Goal: Task Accomplishment & Management: Manage account settings

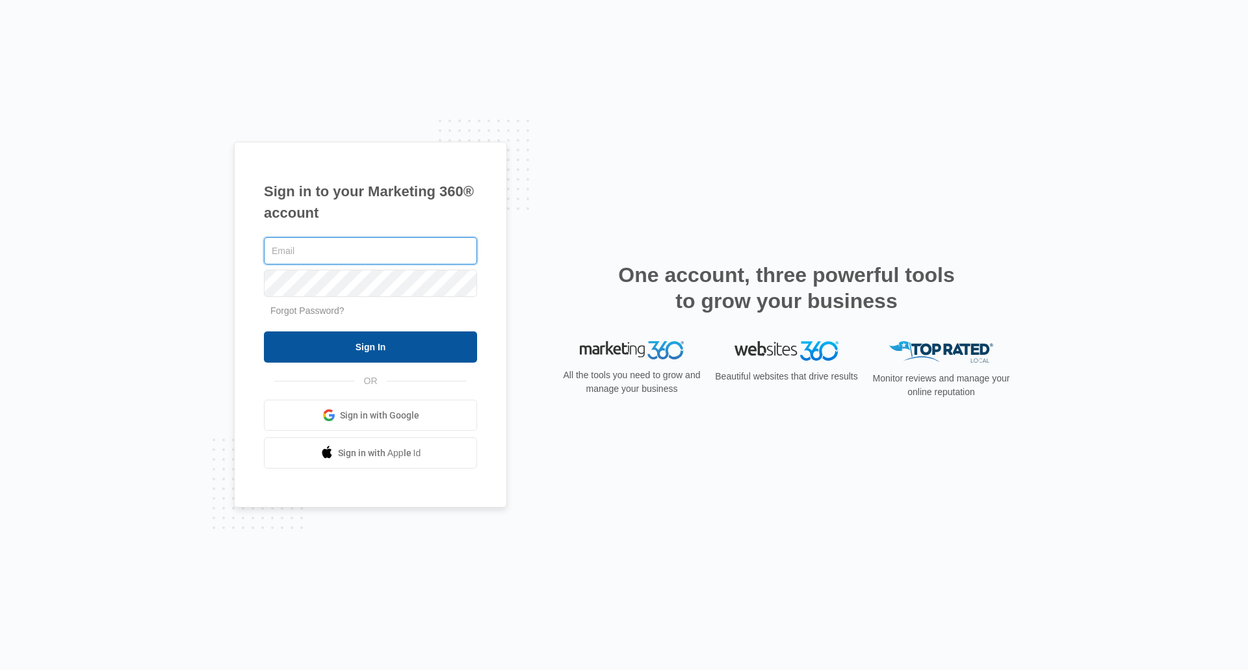
type input "[EMAIL_ADDRESS][DOMAIN_NAME]"
click at [448, 350] on input "Sign In" at bounding box center [370, 347] width 213 height 31
type input "[EMAIL_ADDRESS][DOMAIN_NAME]"
drag, startPoint x: 398, startPoint y: 339, endPoint x: 390, endPoint y: 350, distance: 13.4
click at [390, 350] on input "Sign In" at bounding box center [370, 347] width 213 height 31
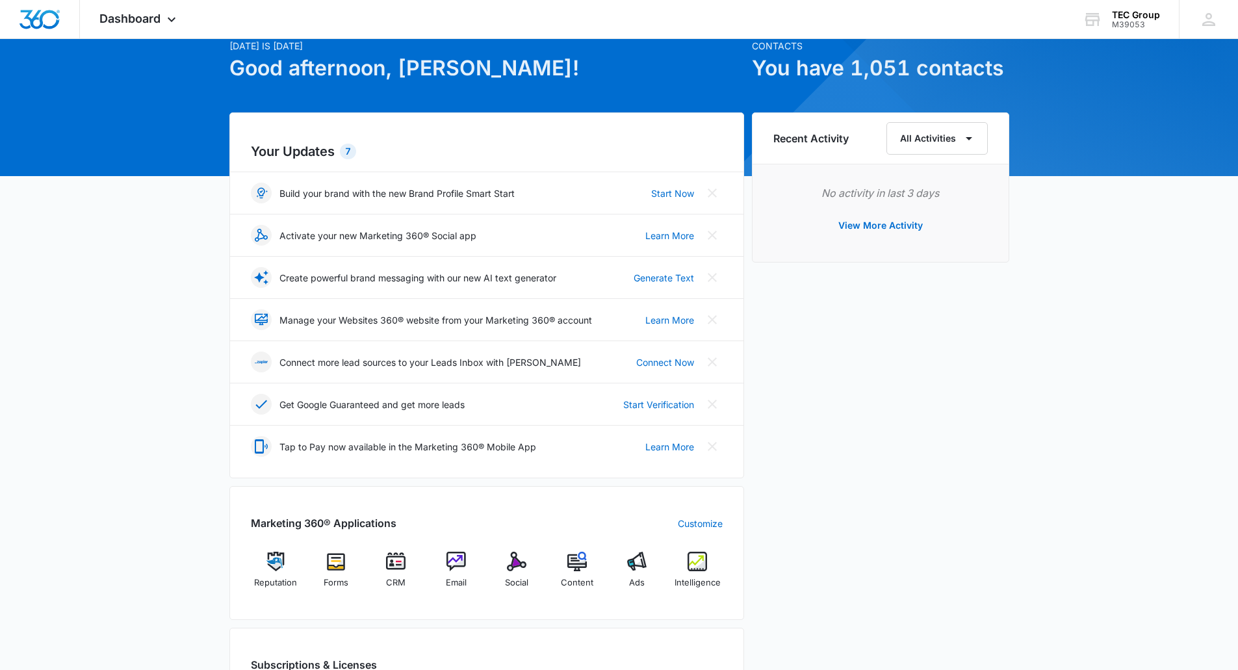
scroll to position [260, 0]
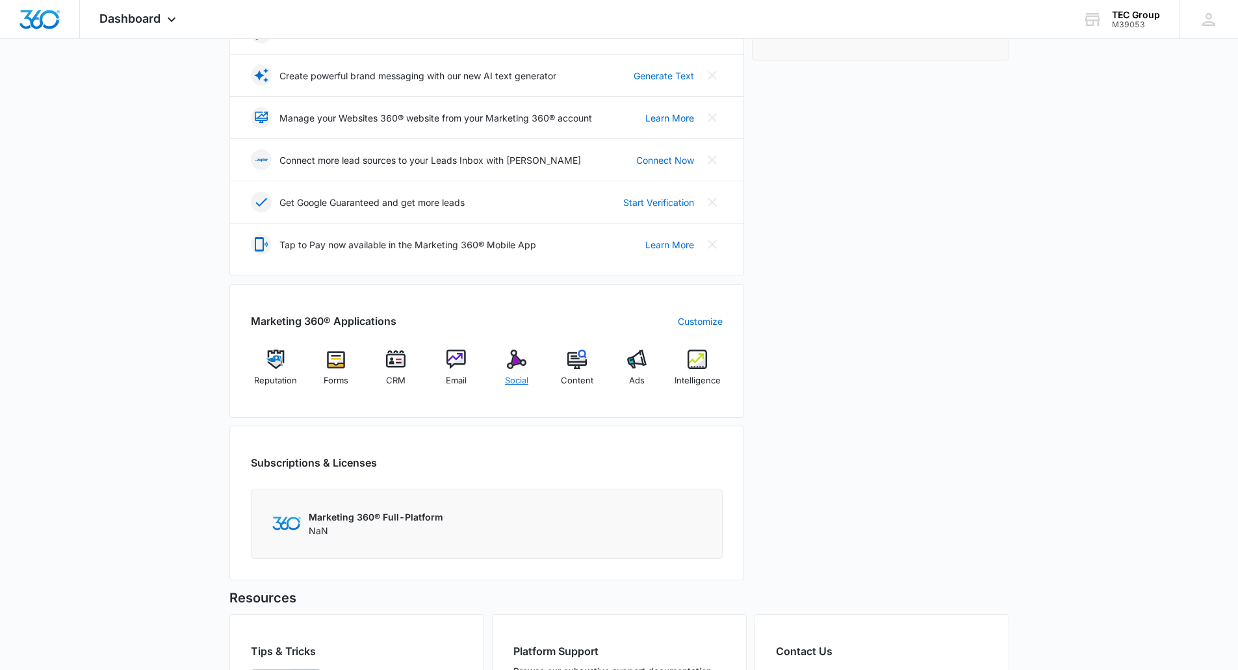
click at [521, 372] on div "Social" at bounding box center [517, 373] width 50 height 47
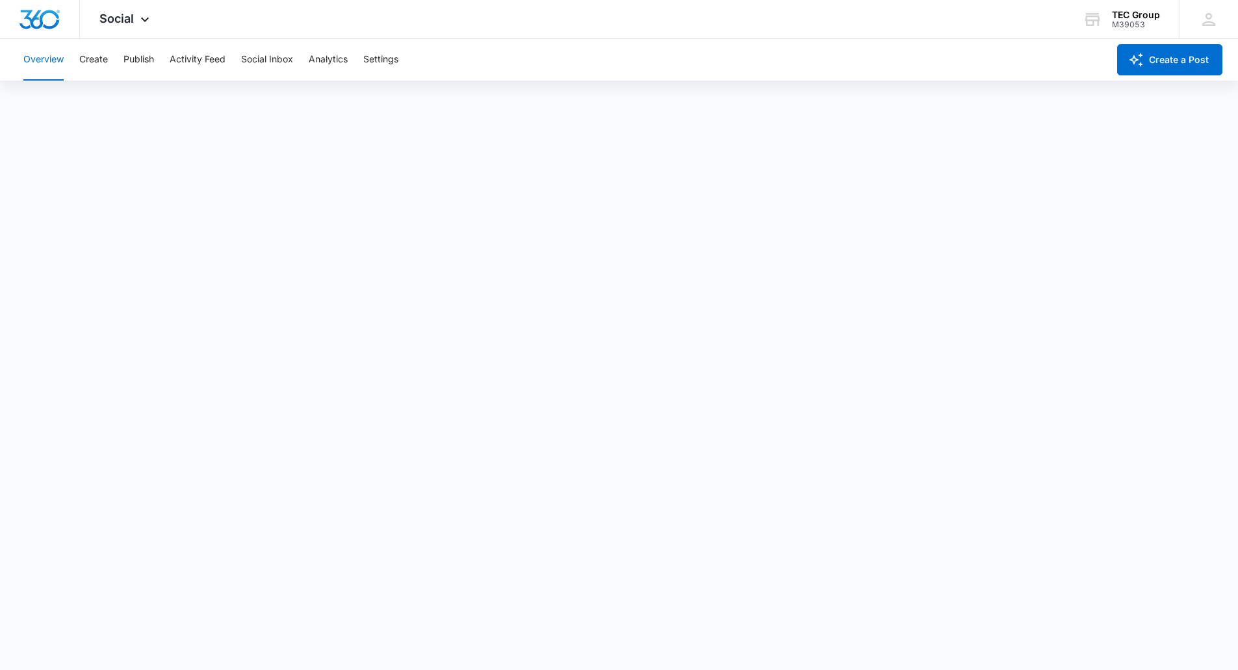
scroll to position [3, 0]
click at [1112, 14] on div "TEC Group M39053 Your Accounts View All" at bounding box center [1121, 19] width 116 height 38
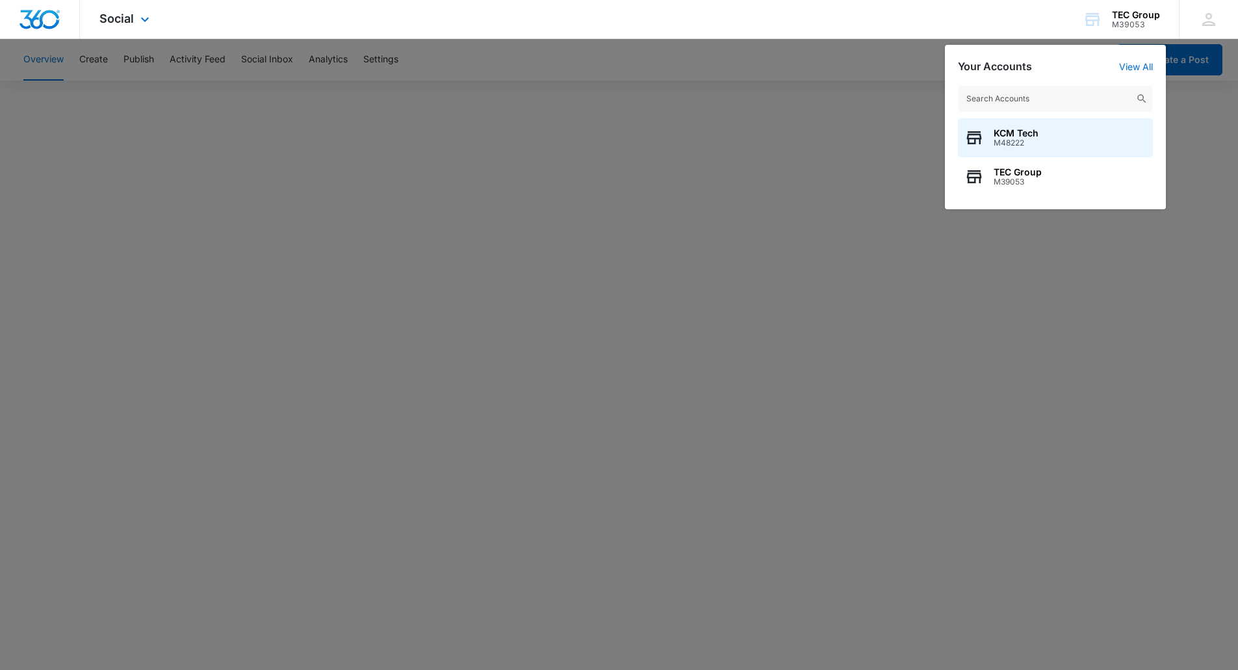
click at [38, 12] on img "Dashboard" at bounding box center [40, 20] width 42 height 20
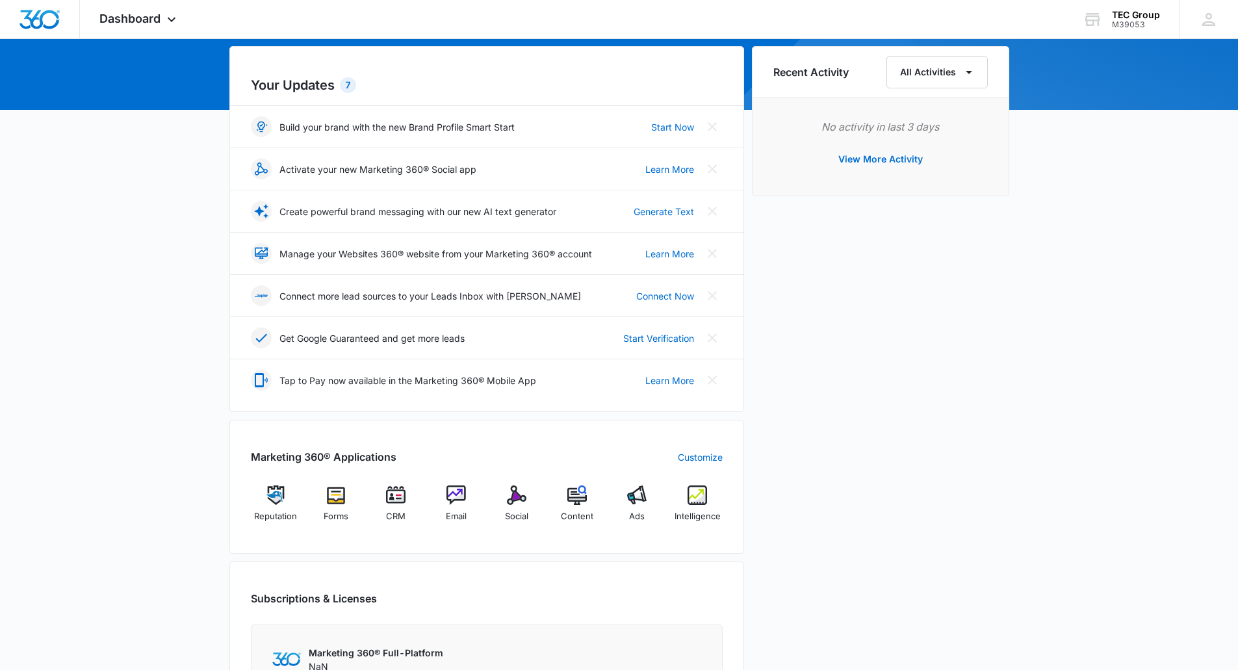
scroll to position [195, 0]
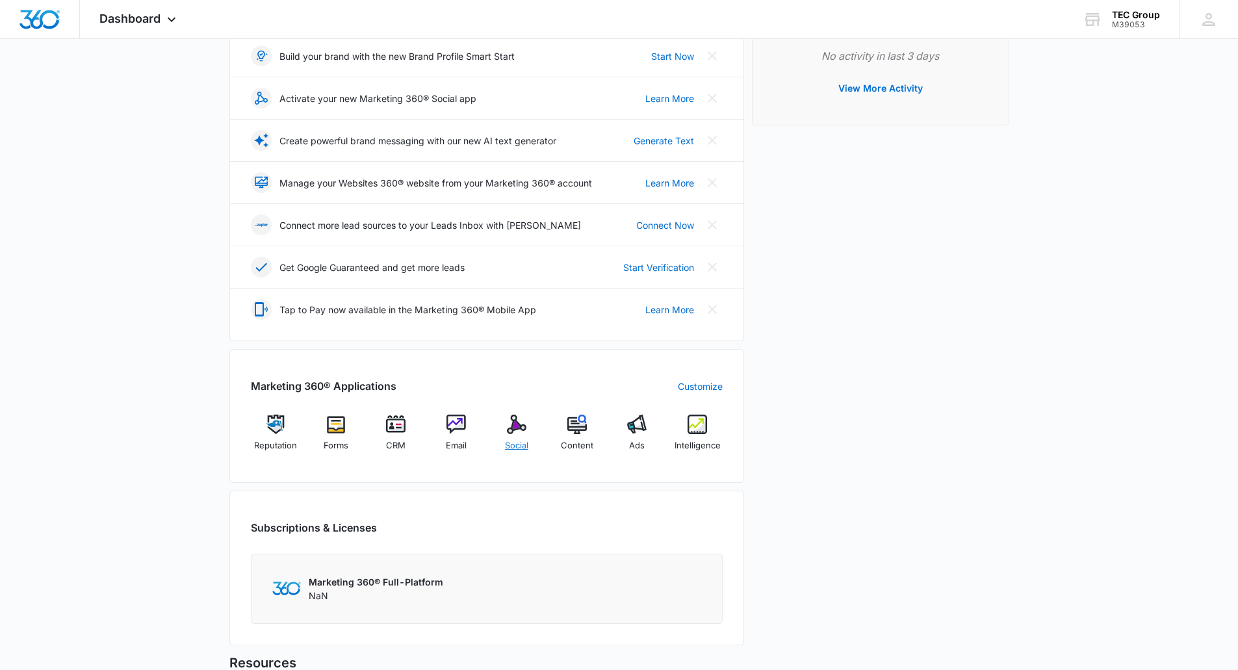
click at [497, 423] on div "Social" at bounding box center [517, 438] width 50 height 47
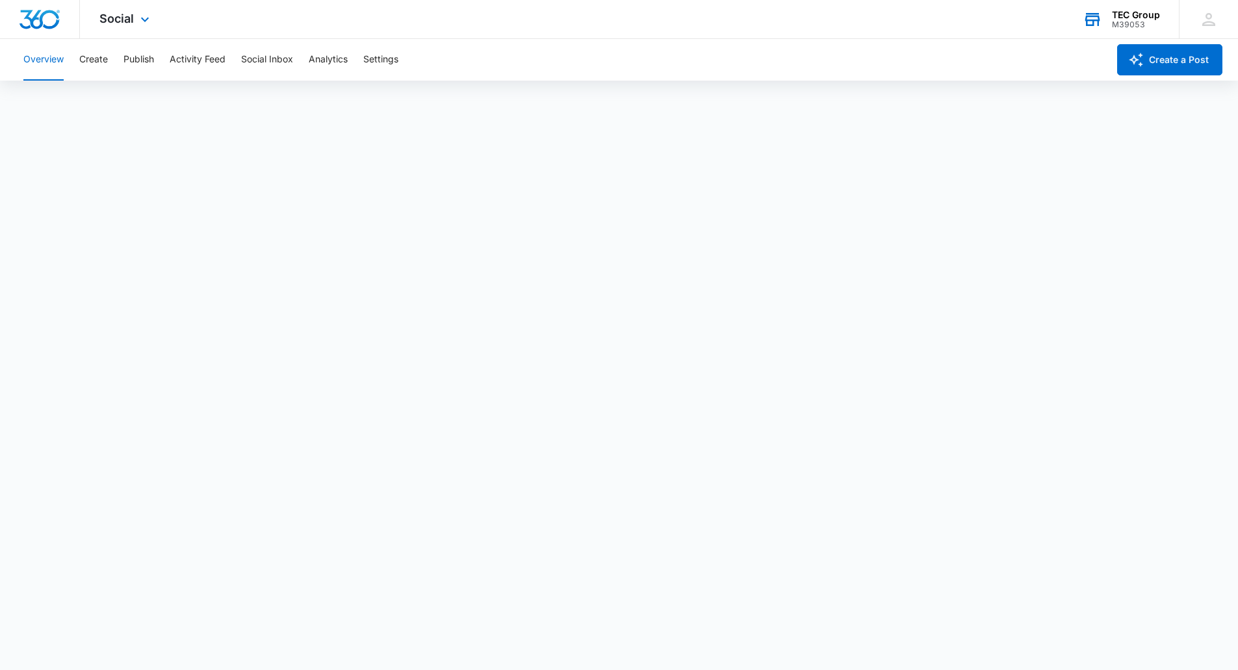
click at [1125, 26] on div "M39053" at bounding box center [1136, 24] width 48 height 9
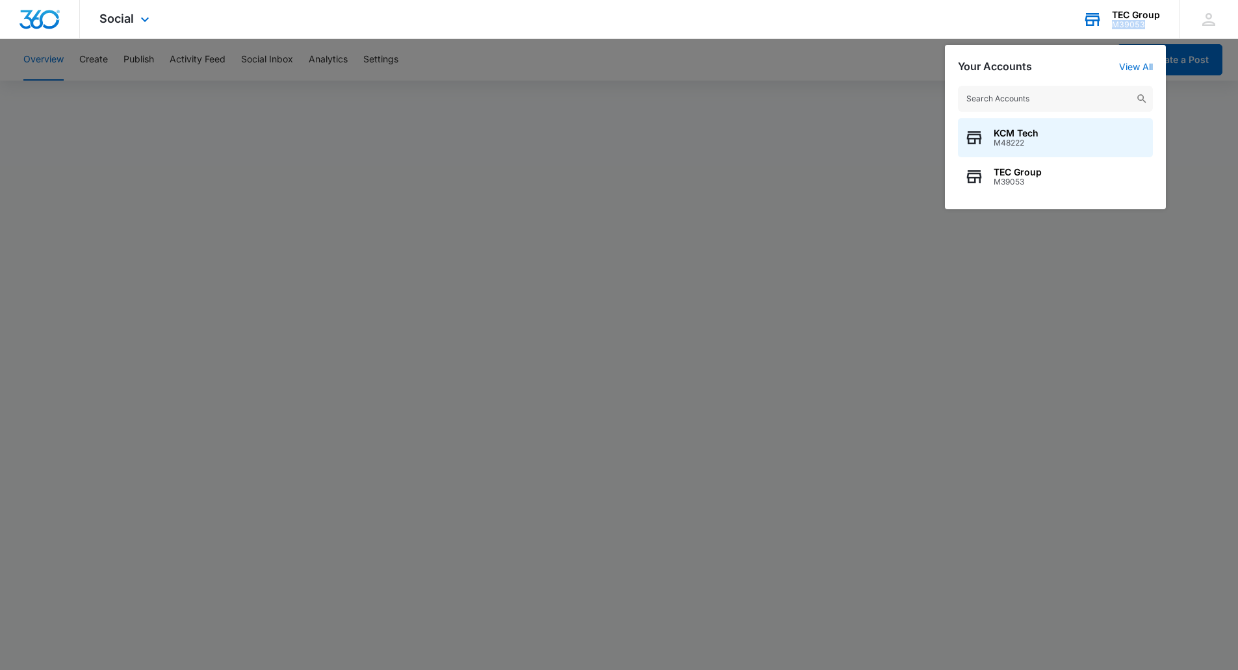
click at [1125, 26] on div "M39053" at bounding box center [1136, 24] width 48 height 9
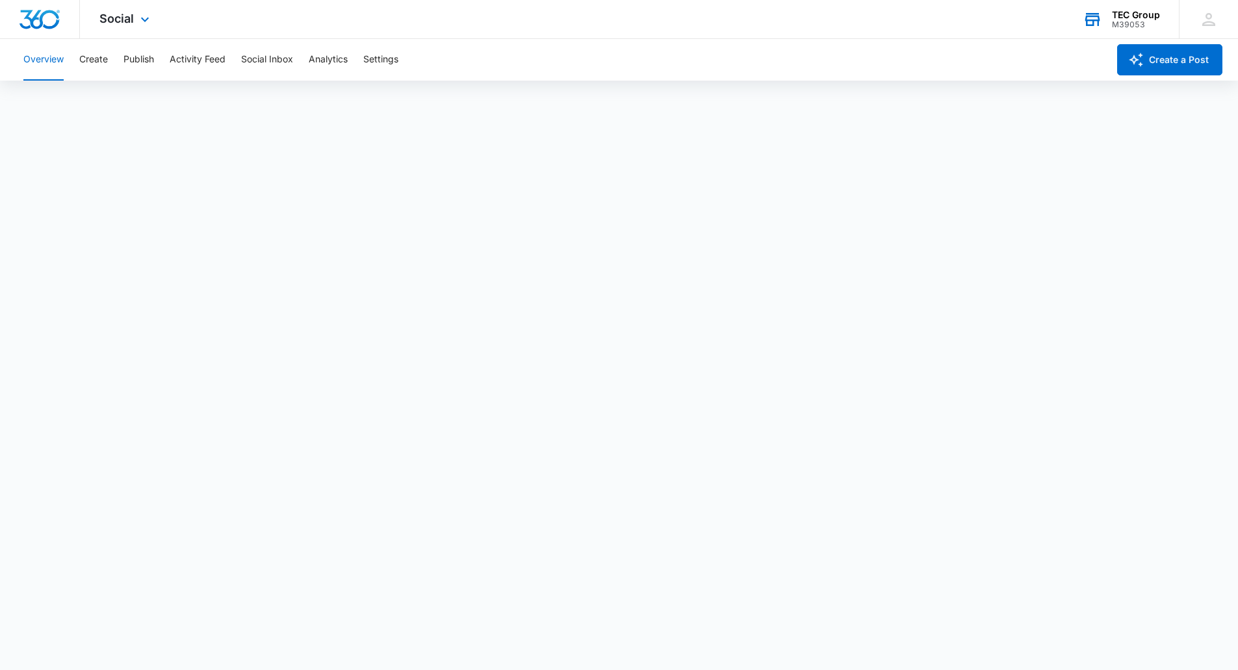
click at [1127, 12] on div "TEC Group" at bounding box center [1136, 15] width 48 height 10
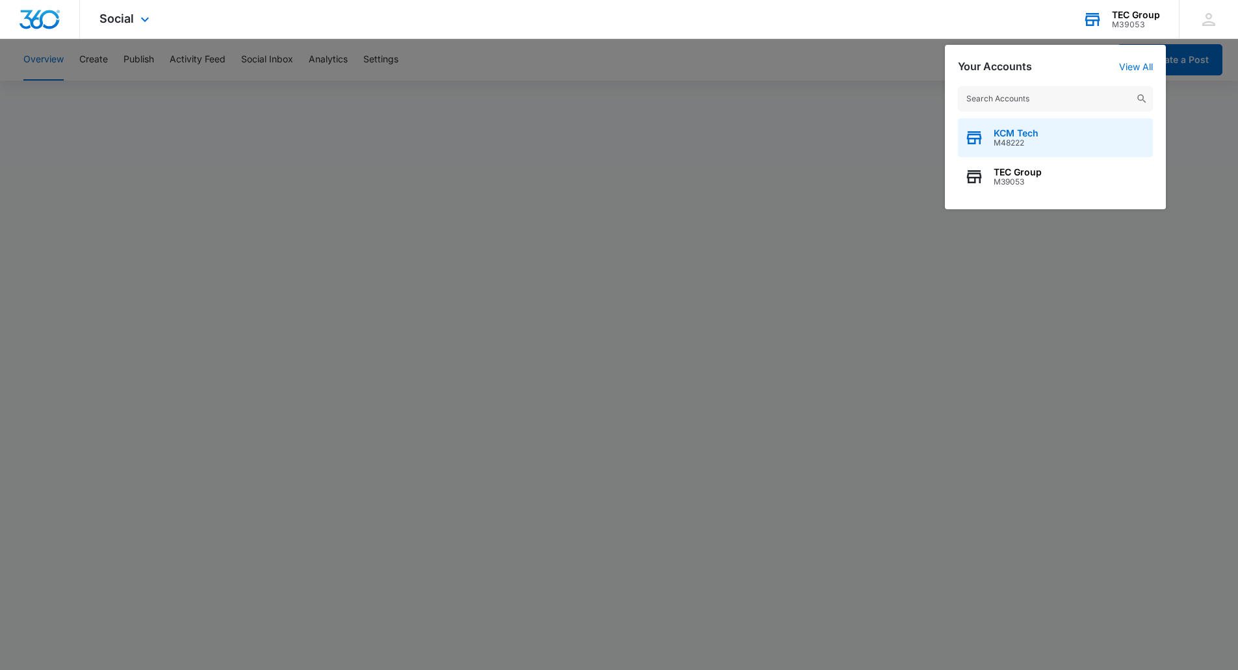
click at [1011, 136] on span "KCM Tech" at bounding box center [1016, 133] width 45 height 10
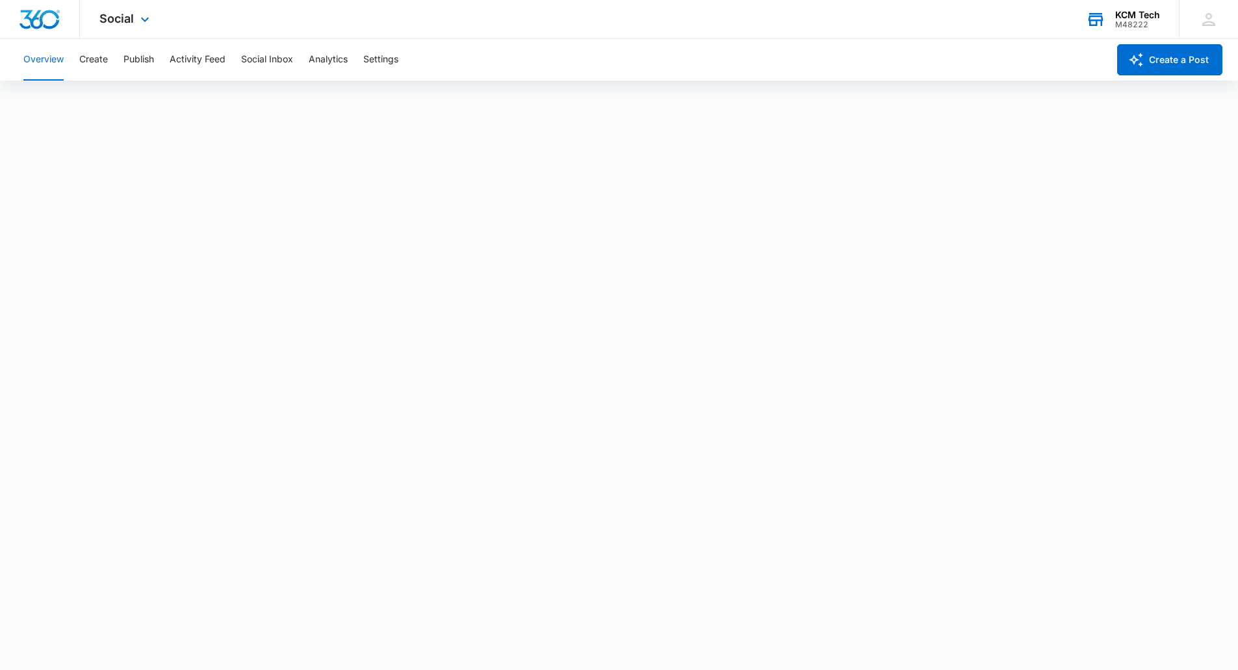
scroll to position [3, 0]
